Goal: Find specific page/section: Find specific page/section

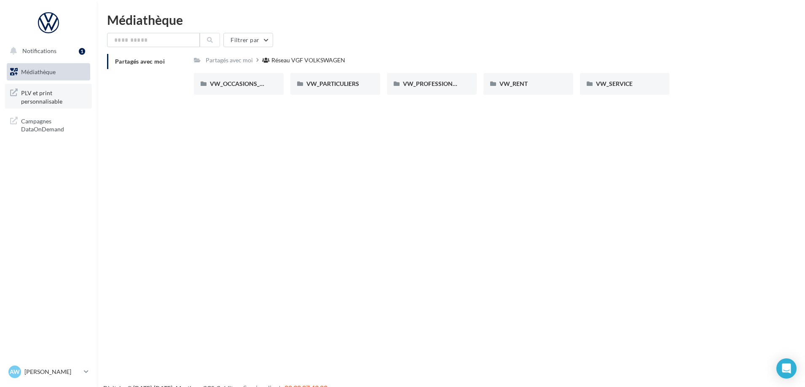
click at [53, 102] on span "PLV et print personnalisable" at bounding box center [54, 96] width 66 height 18
click at [213, 90] on div "VW_OCCASIONS_GARANTIES" at bounding box center [239, 84] width 90 height 22
click at [143, 125] on div "Notifications 1 Médiathèque" at bounding box center [402, 206] width 805 height 387
click at [59, 97] on span "PLV et print personnalisable" at bounding box center [54, 96] width 66 height 18
